Goal: Task Accomplishment & Management: Manage account settings

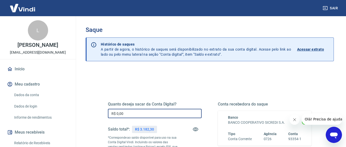
click at [138, 112] on input "R$ 0,00" at bounding box center [155, 113] width 94 height 9
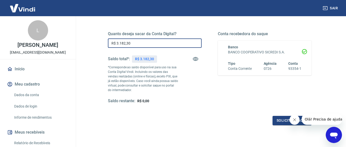
scroll to position [77, 0]
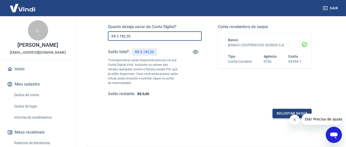
type input "R$ 3.182,30"
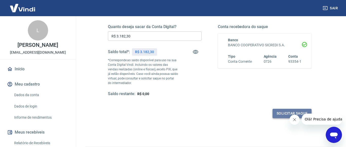
click at [283, 111] on button "Solicitar saque" at bounding box center [291, 113] width 39 height 9
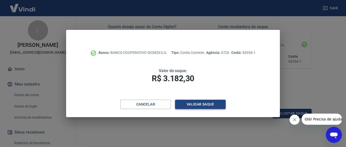
click at [207, 102] on button "Validar saque" at bounding box center [200, 104] width 51 height 9
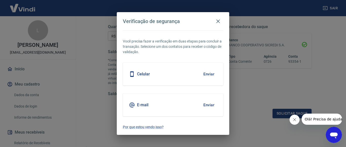
click at [206, 73] on button "Enviar" at bounding box center [209, 74] width 16 height 11
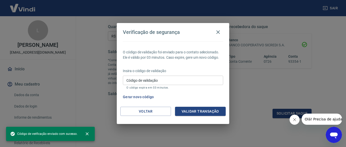
click at [174, 81] on input "Código de validação" at bounding box center [173, 80] width 100 height 9
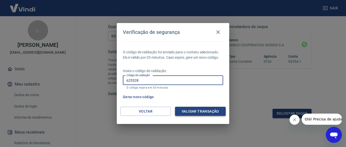
type input "625328"
click at [215, 115] on button "Validar transação" at bounding box center [200, 111] width 51 height 9
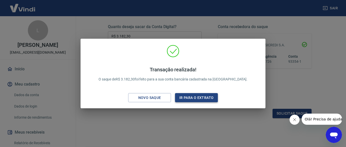
click at [208, 98] on button "Ir para o extrato" at bounding box center [196, 97] width 43 height 9
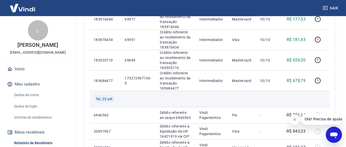
scroll to position [336, 0]
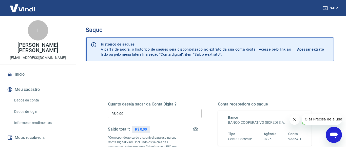
click at [309, 48] on p "Acessar extrato" at bounding box center [310, 49] width 27 height 5
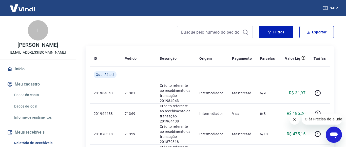
scroll to position [52, 0]
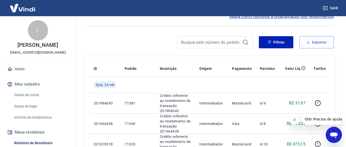
click at [316, 45] on button "Exportar" at bounding box center [316, 42] width 34 height 12
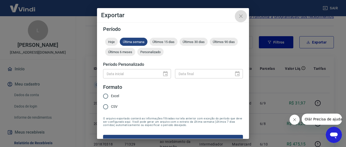
click at [242, 16] on icon "close" at bounding box center [241, 16] width 6 height 6
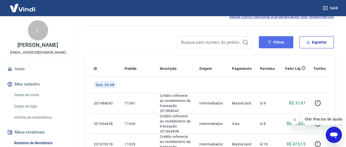
click at [281, 46] on button "Filtros" at bounding box center [276, 42] width 34 height 12
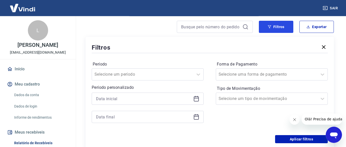
scroll to position [77, 0]
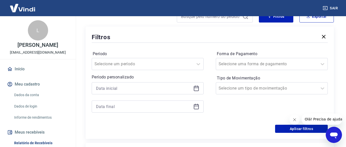
click at [198, 91] on icon at bounding box center [196, 88] width 6 height 6
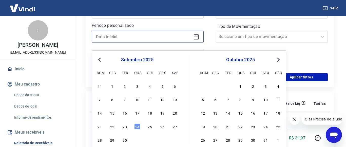
scroll to position [155, 0]
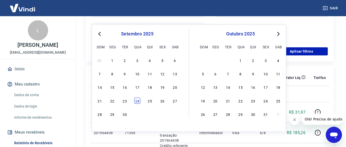
click at [139, 100] on div "24" at bounding box center [137, 101] width 6 height 6
type input "24/09/2025"
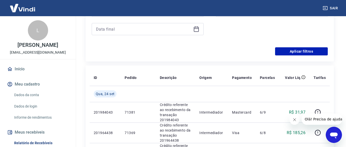
click at [199, 32] on icon at bounding box center [196, 29] width 5 height 5
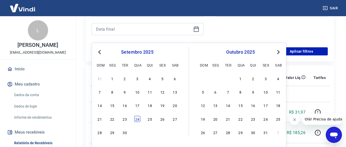
click at [139, 120] on div "24" at bounding box center [137, 119] width 6 height 6
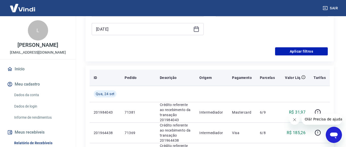
type input "24/09/2025"
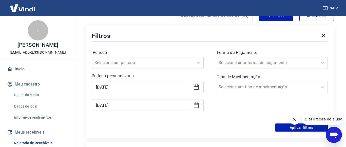
scroll to position [77, 0]
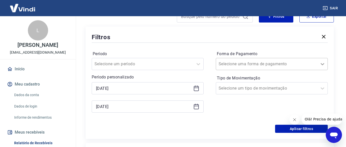
click at [325, 67] on icon at bounding box center [322, 64] width 6 height 6
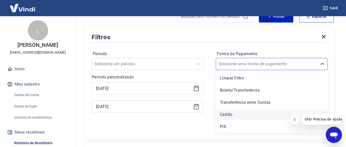
click at [232, 120] on div "Cartão" at bounding box center [272, 115] width 112 height 10
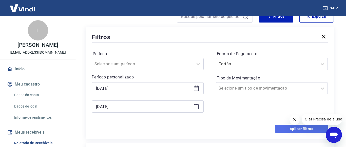
click at [307, 132] on button "Aplicar filtros" at bounding box center [301, 129] width 53 height 8
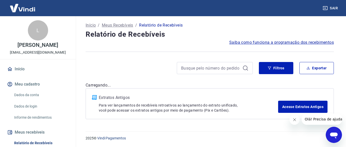
scroll to position [31, 0]
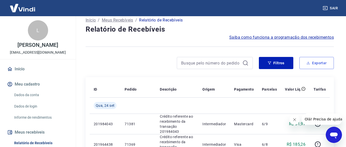
click at [327, 69] on button "Exportar" at bounding box center [316, 63] width 34 height 12
type input "24/09/2025"
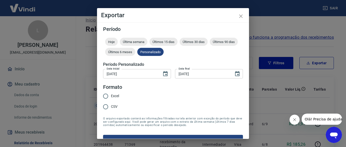
click at [107, 109] on input "CSV" at bounding box center [105, 107] width 11 height 11
radio input "true"
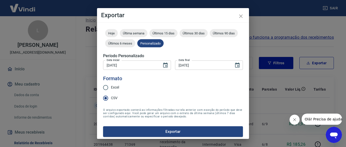
scroll to position [11, 0]
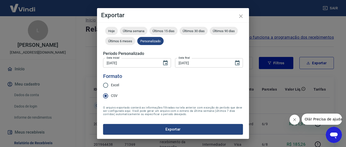
click at [175, 127] on button "Exportar" at bounding box center [173, 129] width 140 height 11
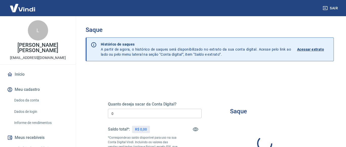
type input "R$ 0,00"
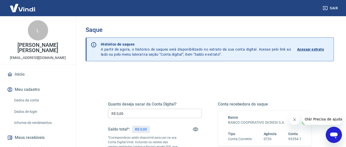
click at [318, 49] on p "Acessar extrato" at bounding box center [310, 49] width 27 height 5
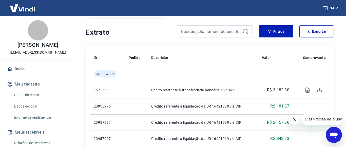
scroll to position [103, 0]
